Goal: Find specific page/section: Find specific page/section

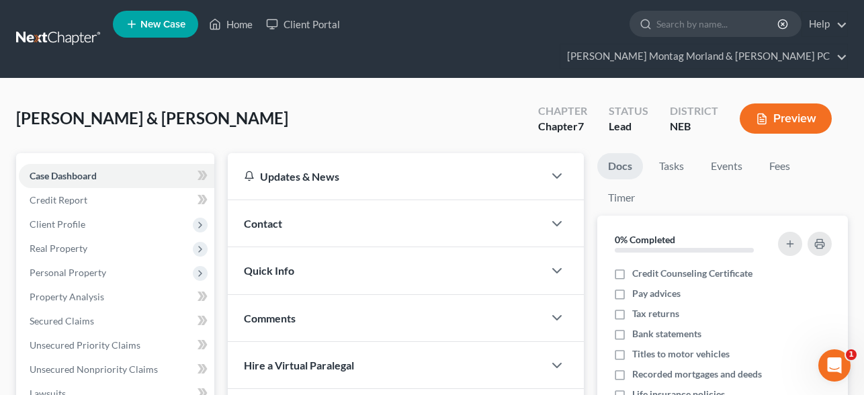
click at [779, 103] on button "Preview" at bounding box center [786, 118] width 92 height 30
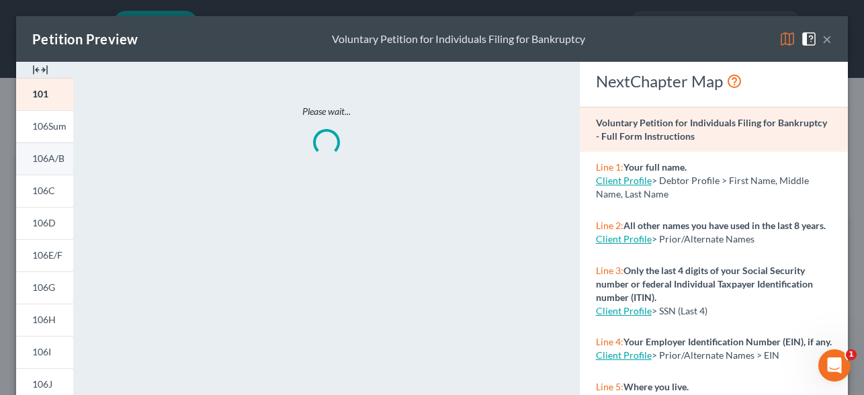
click at [54, 159] on span "106A/B" at bounding box center [48, 158] width 32 height 11
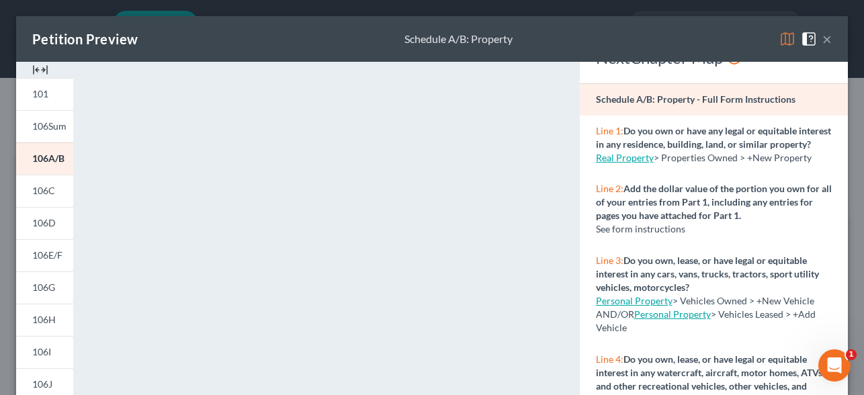
scroll to position [26, 0]
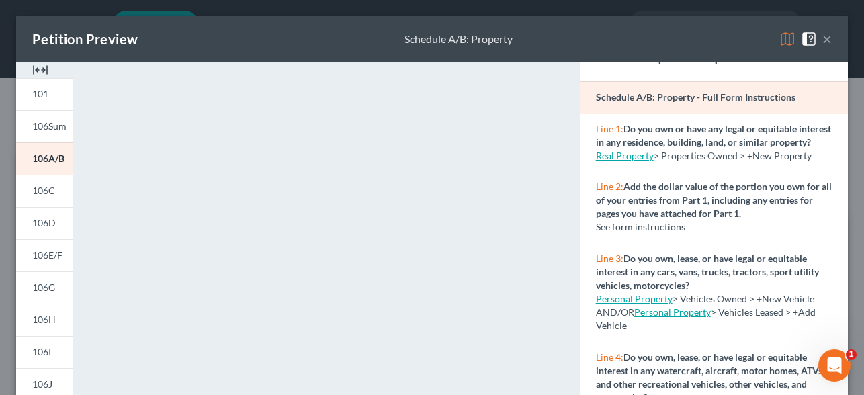
click at [830, 37] on button "×" at bounding box center [826, 39] width 9 height 16
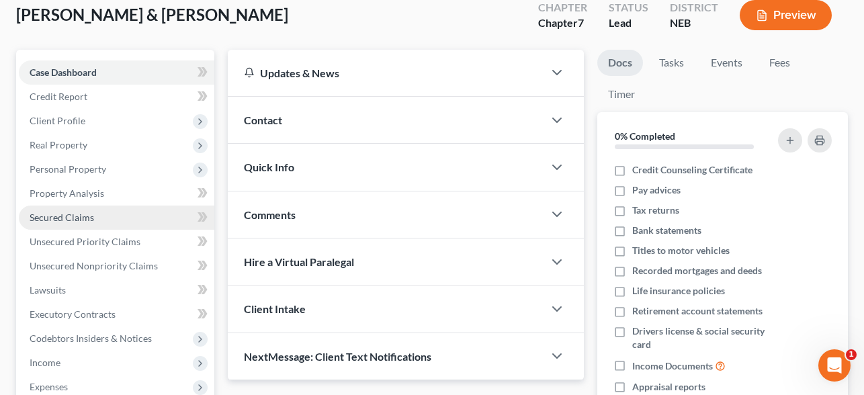
scroll to position [120, 0]
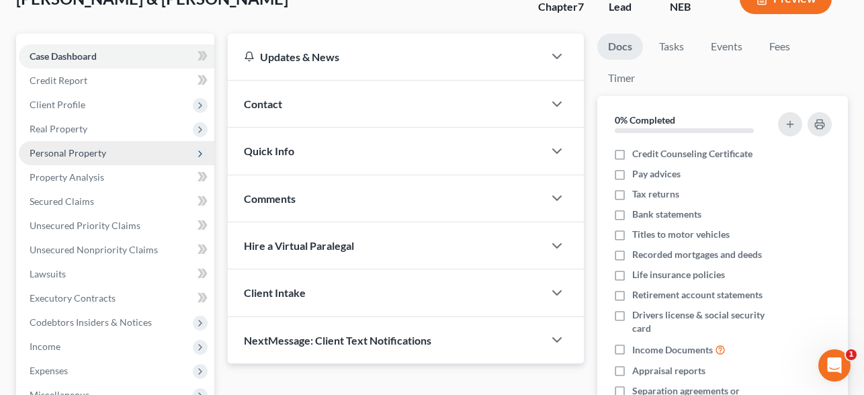
click at [67, 147] on span "Personal Property" at bounding box center [68, 152] width 77 height 11
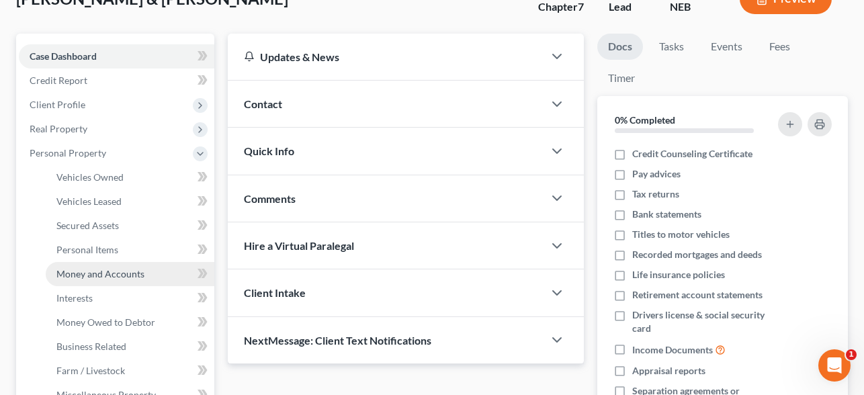
click at [94, 268] on span "Money and Accounts" at bounding box center [100, 273] width 88 height 11
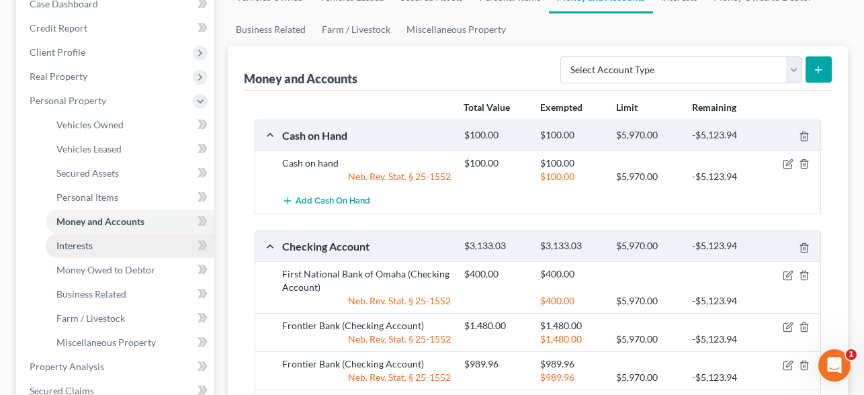
click at [87, 240] on span "Interests" at bounding box center [74, 245] width 36 height 11
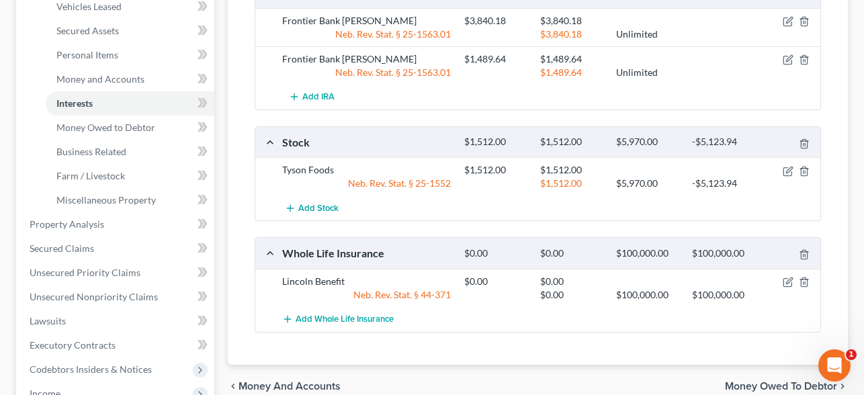
scroll to position [329, 0]
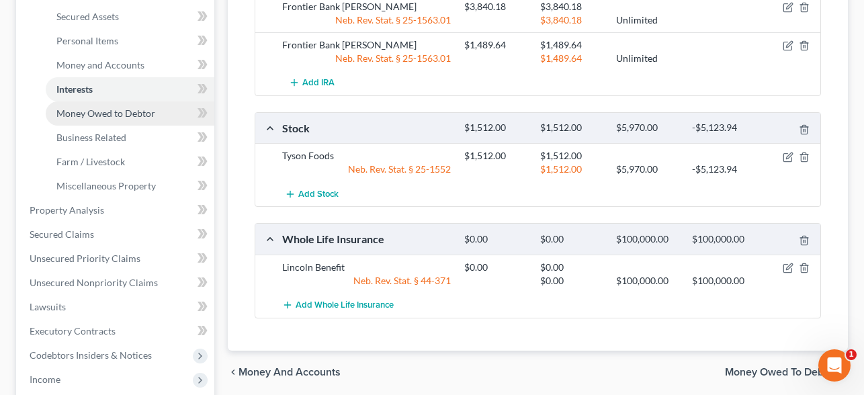
click at [129, 108] on span "Money Owed to Debtor" at bounding box center [105, 113] width 99 height 11
